Goal: Find specific page/section: Find specific page/section

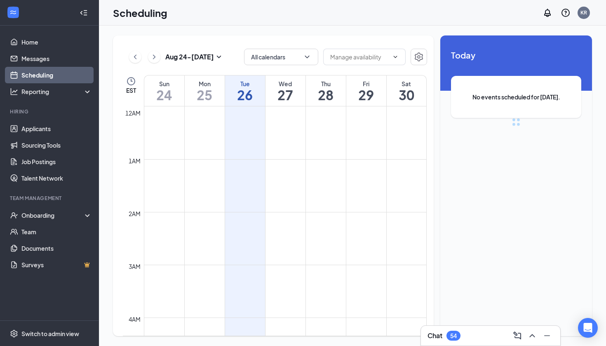
scroll to position [406, 0]
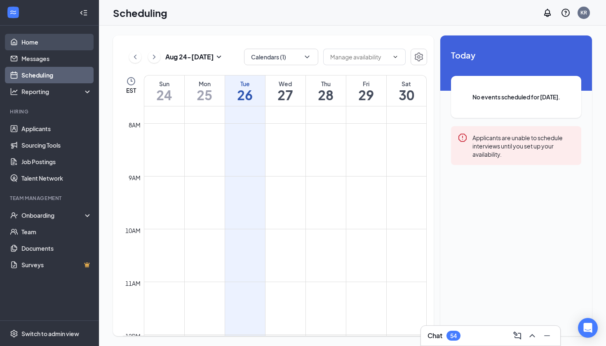
click at [57, 45] on link "Home" at bounding box center [56, 42] width 71 height 17
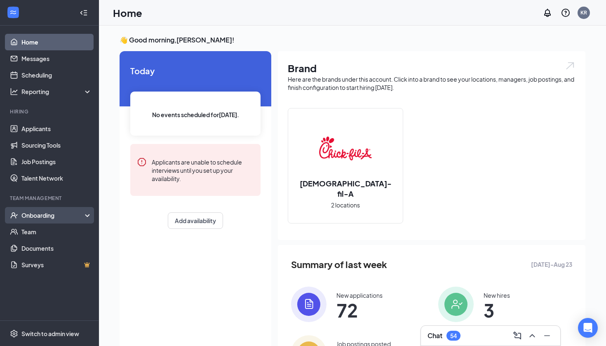
click at [55, 214] on div "Onboarding" at bounding box center [53, 215] width 64 height 8
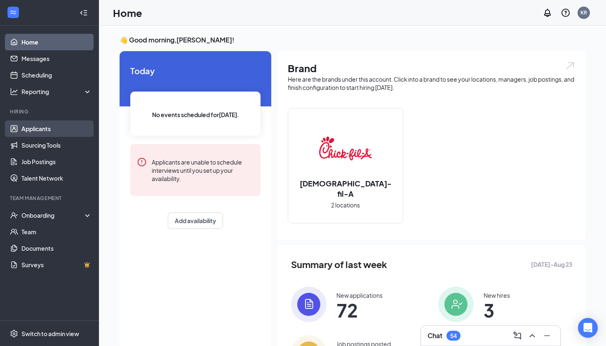
click at [56, 131] on link "Applicants" at bounding box center [56, 128] width 71 height 17
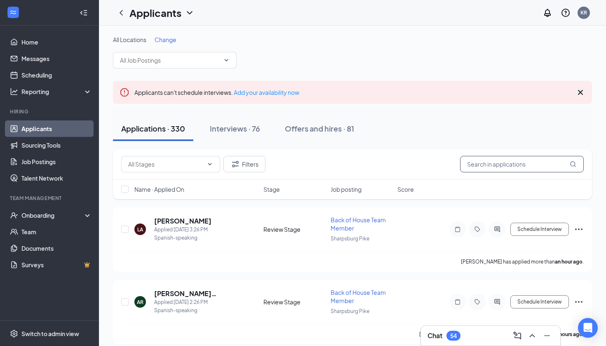
click at [521, 170] on input "text" at bounding box center [522, 164] width 124 height 17
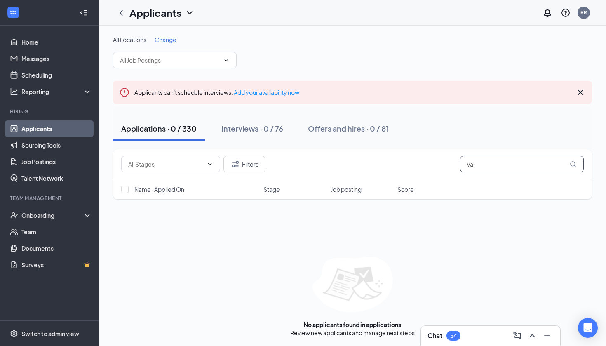
type input "v"
type input "lily"
